Goal: Navigation & Orientation: Find specific page/section

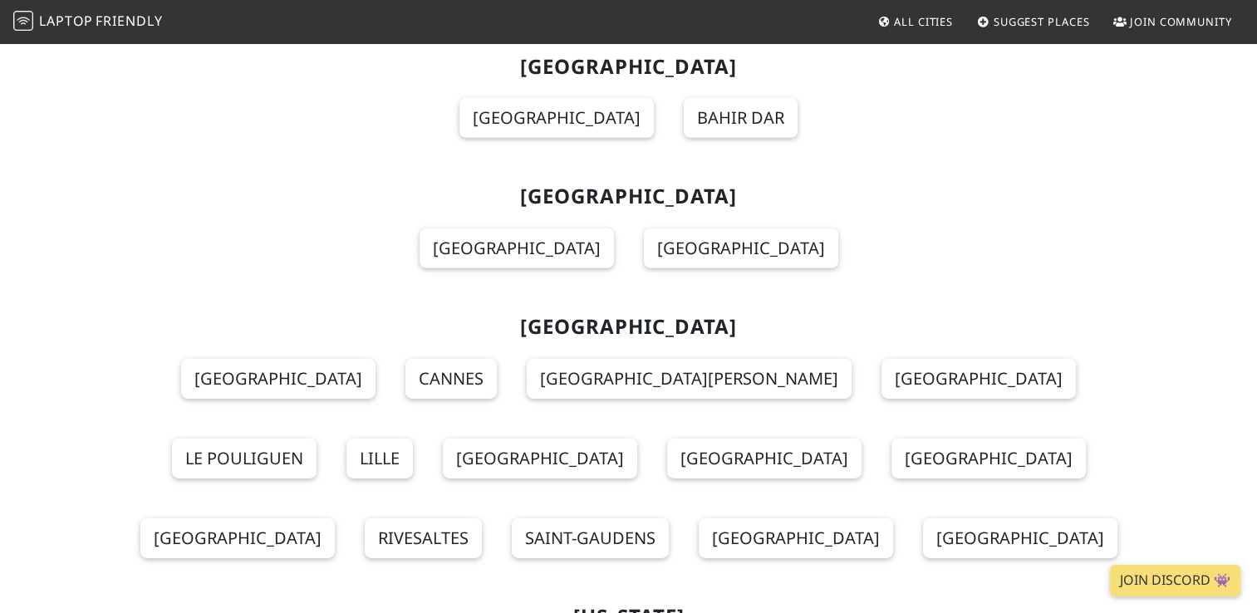
scroll to position [5152, 0]
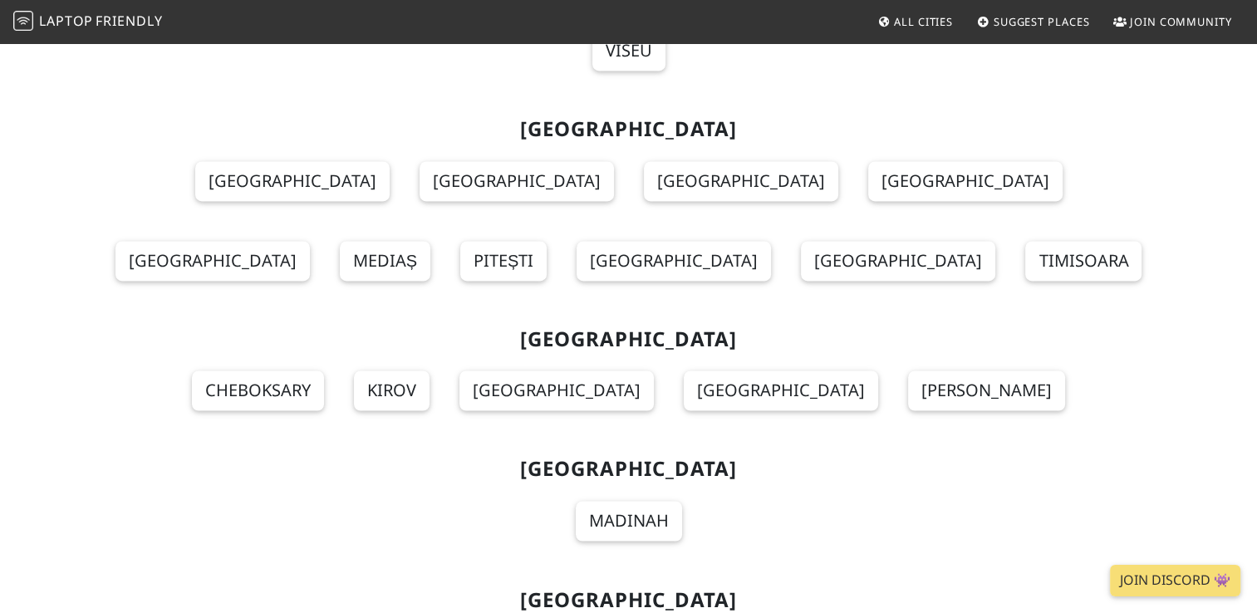
scroll to position [15290, 0]
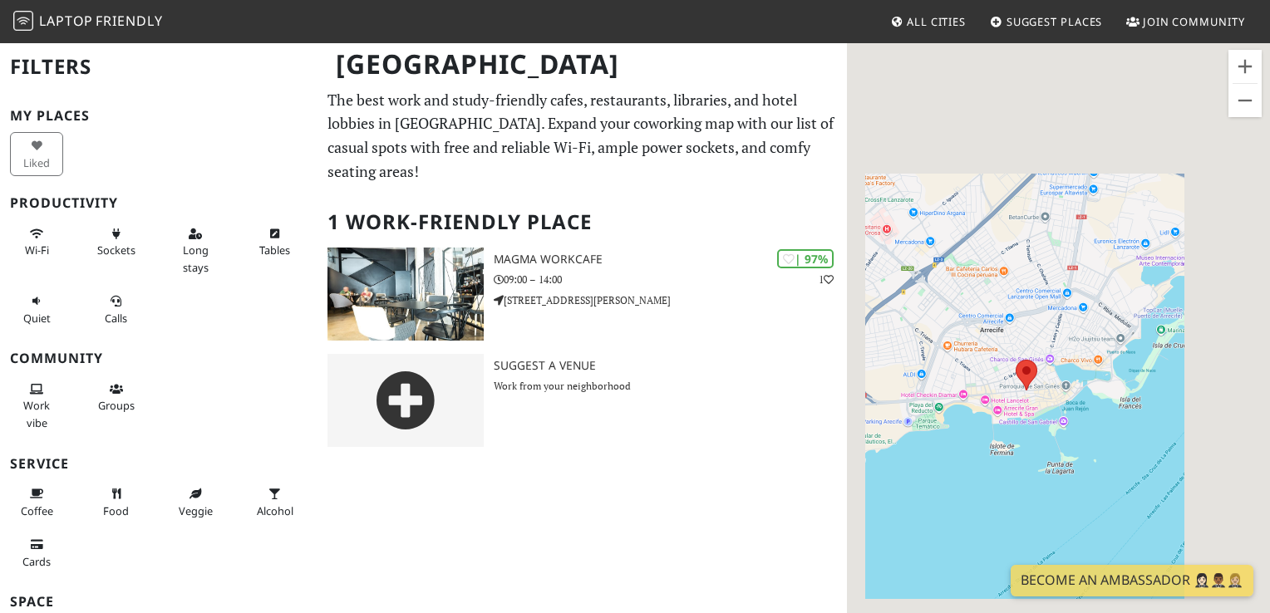
drag, startPoint x: 1008, startPoint y: 162, endPoint x: 996, endPoint y: 285, distance: 123.5
click at [996, 285] on div at bounding box center [1058, 348] width 423 height 613
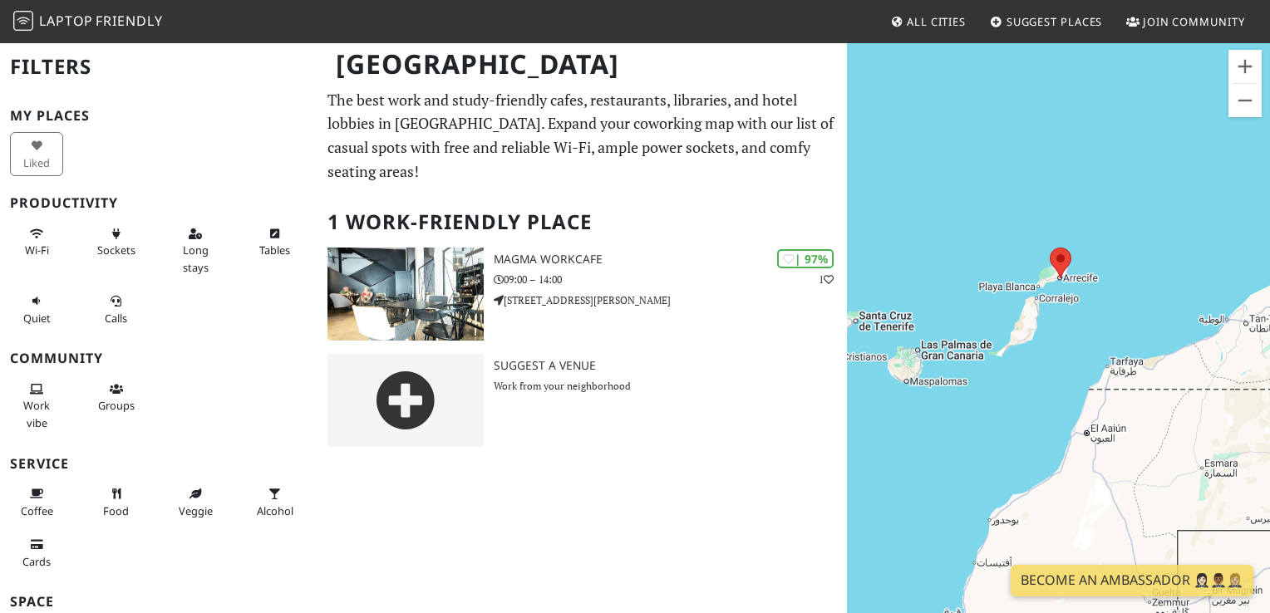
drag, startPoint x: 908, startPoint y: 285, endPoint x: 971, endPoint y: 268, distance: 65.5
click at [971, 268] on div at bounding box center [1058, 348] width 423 height 613
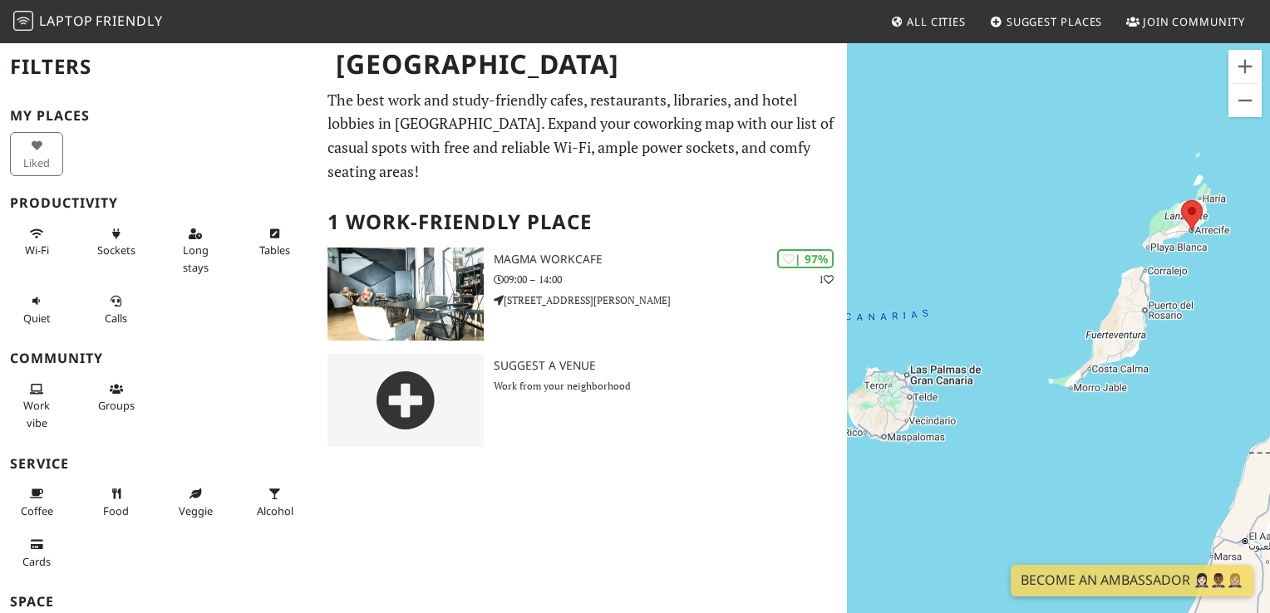
drag, startPoint x: 981, startPoint y: 424, endPoint x: 1094, endPoint y: 248, distance: 209.3
click at [1094, 248] on div at bounding box center [1058, 348] width 423 height 613
